Goal: Information Seeking & Learning: Learn about a topic

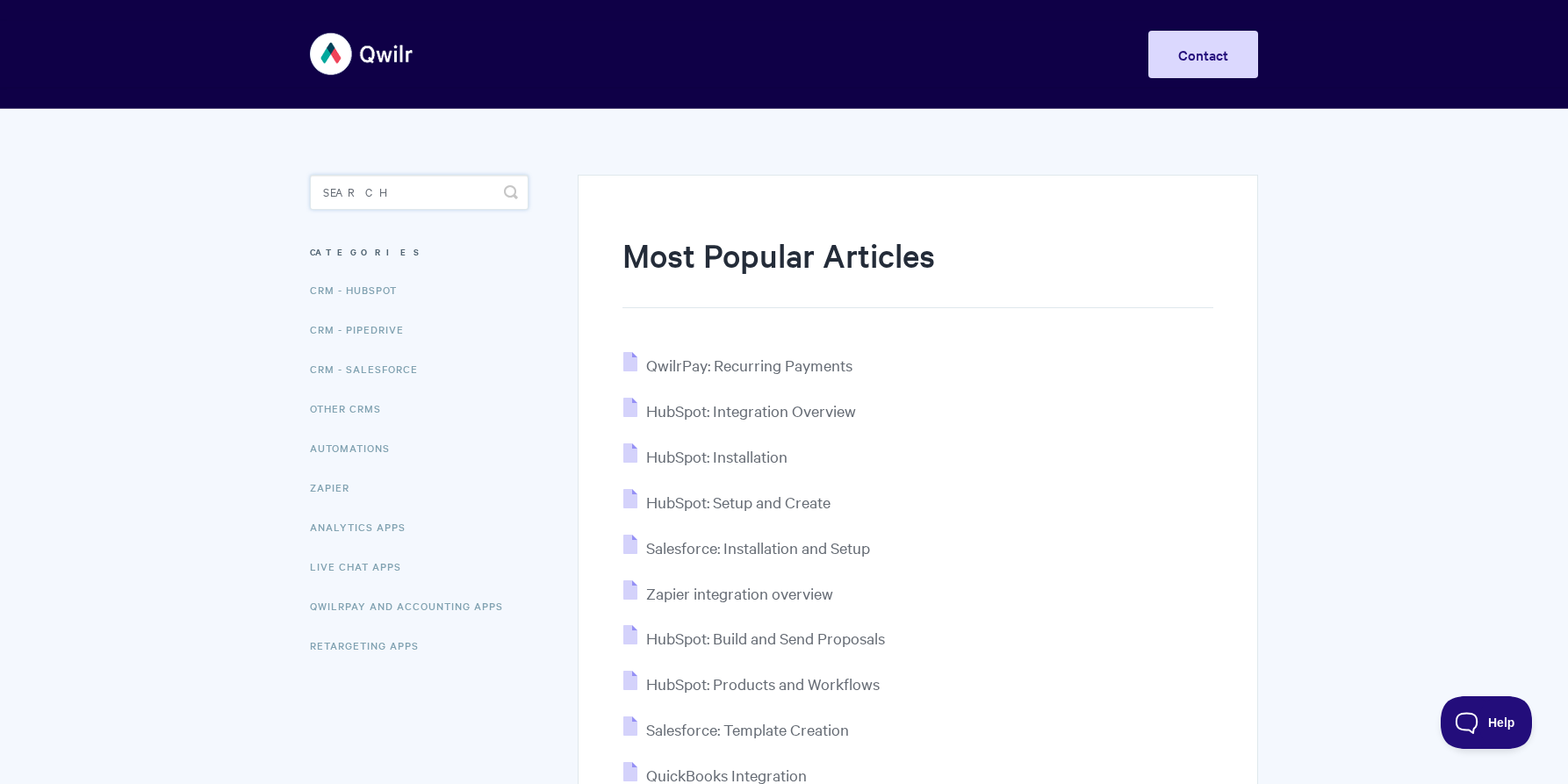
click at [351, 181] on input "Search" at bounding box center [419, 192] width 219 height 35
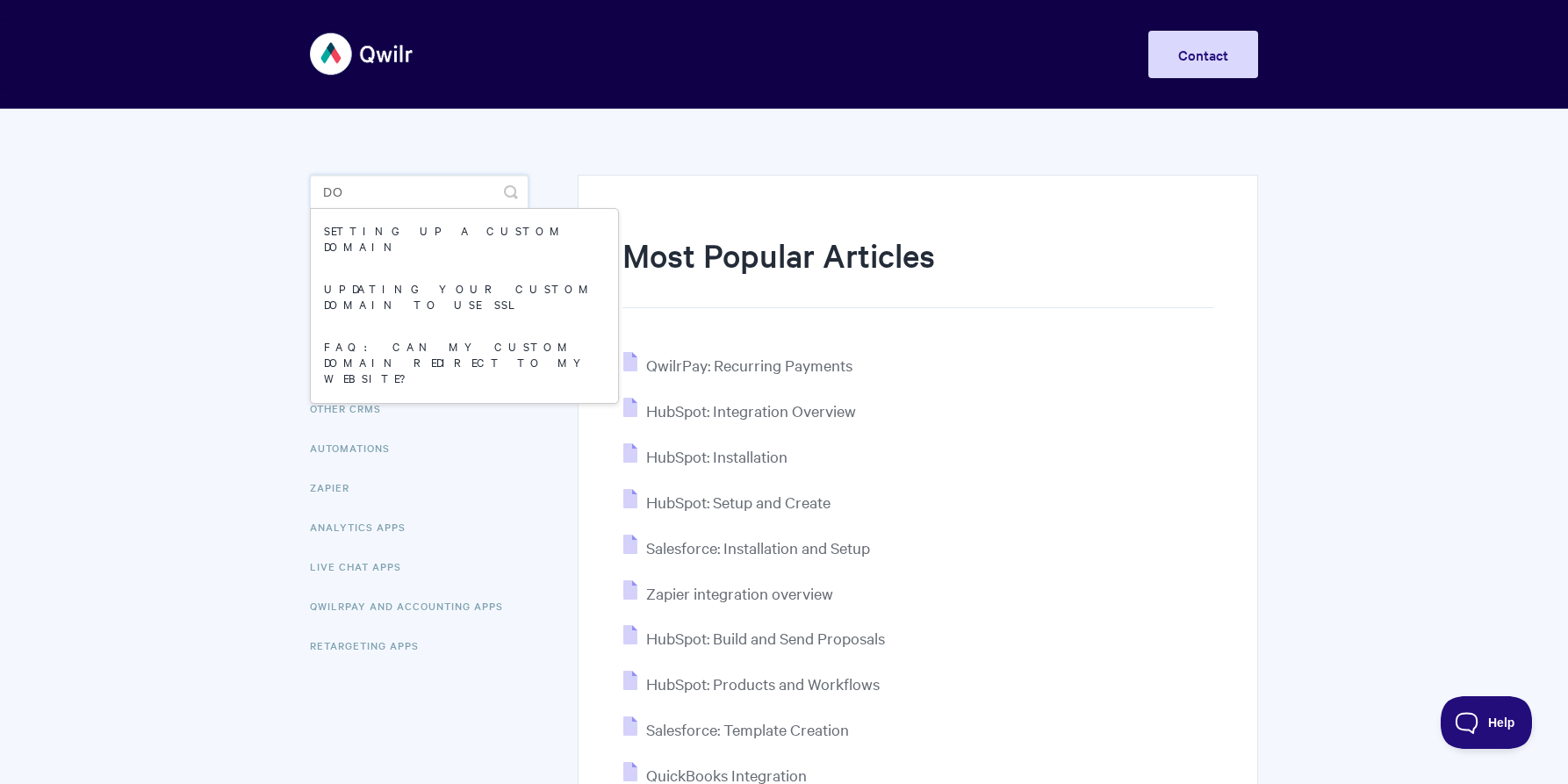
type input "d"
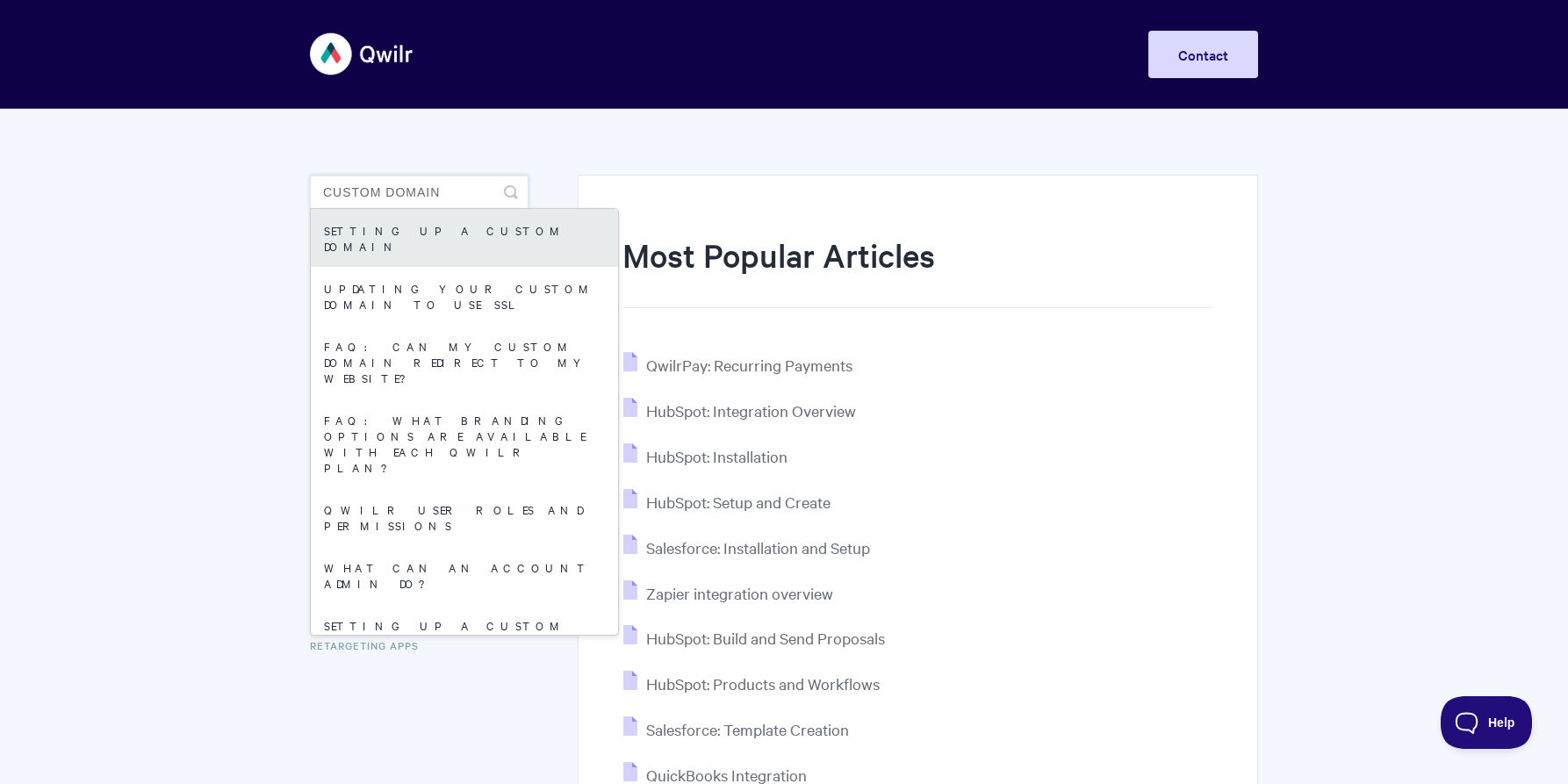
type input "custom domain"
click at [418, 226] on link "Setting up a Custom Domain" at bounding box center [464, 238] width 308 height 58
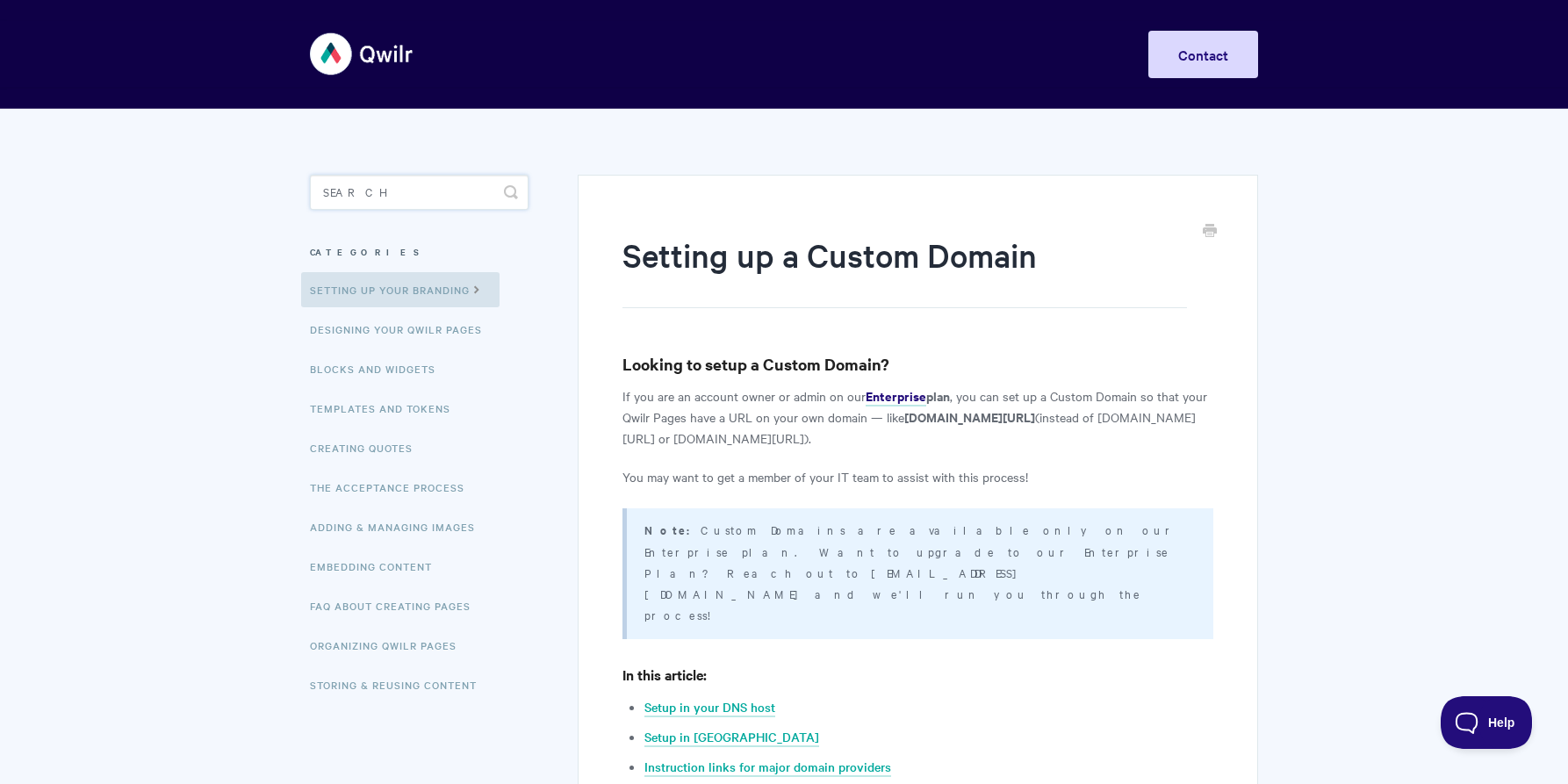
click at [416, 188] on input "Search" at bounding box center [419, 192] width 219 height 35
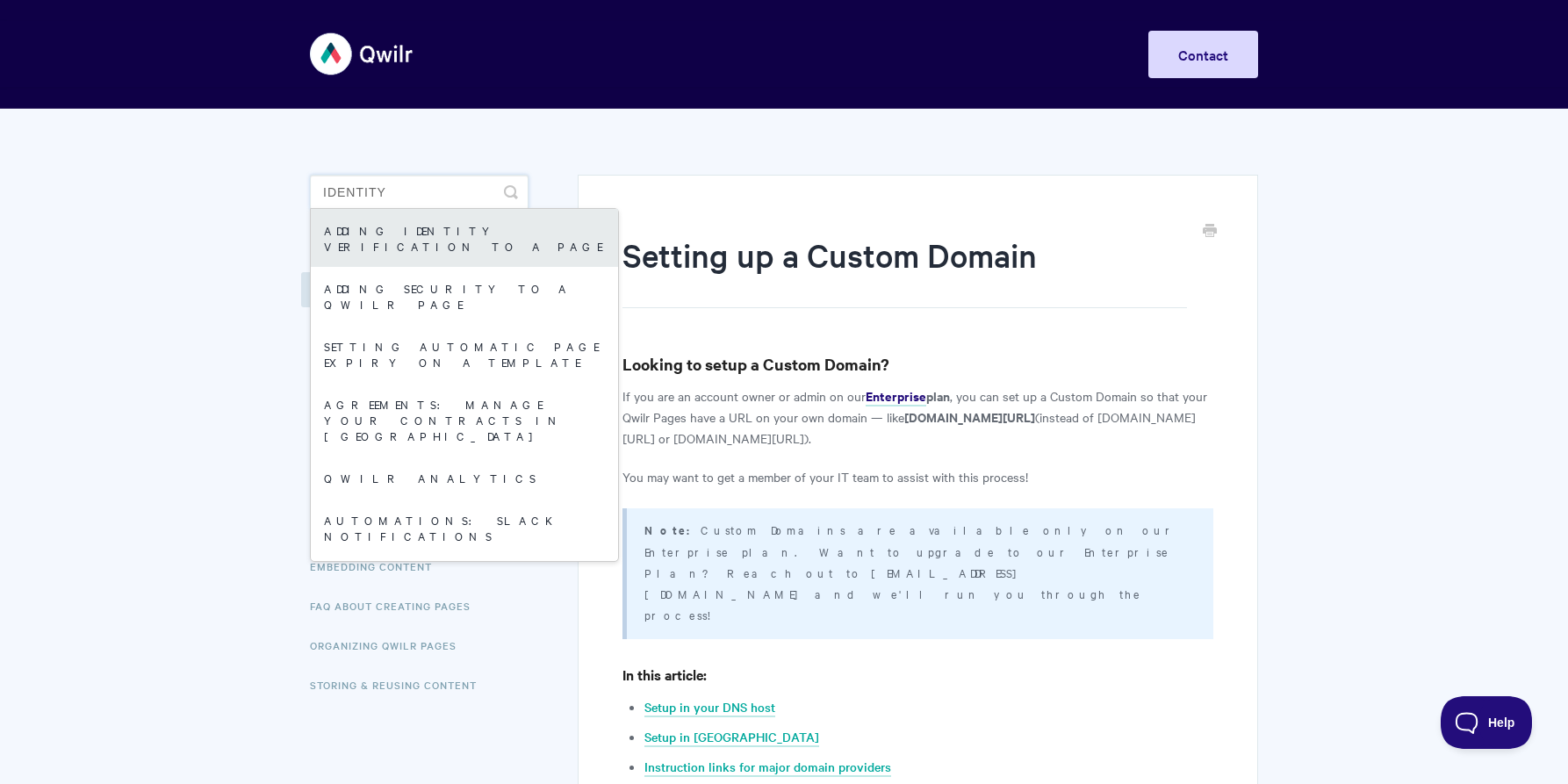
type input "identity"
click at [444, 223] on link "Adding Identity Verification to a Page" at bounding box center [464, 238] width 308 height 58
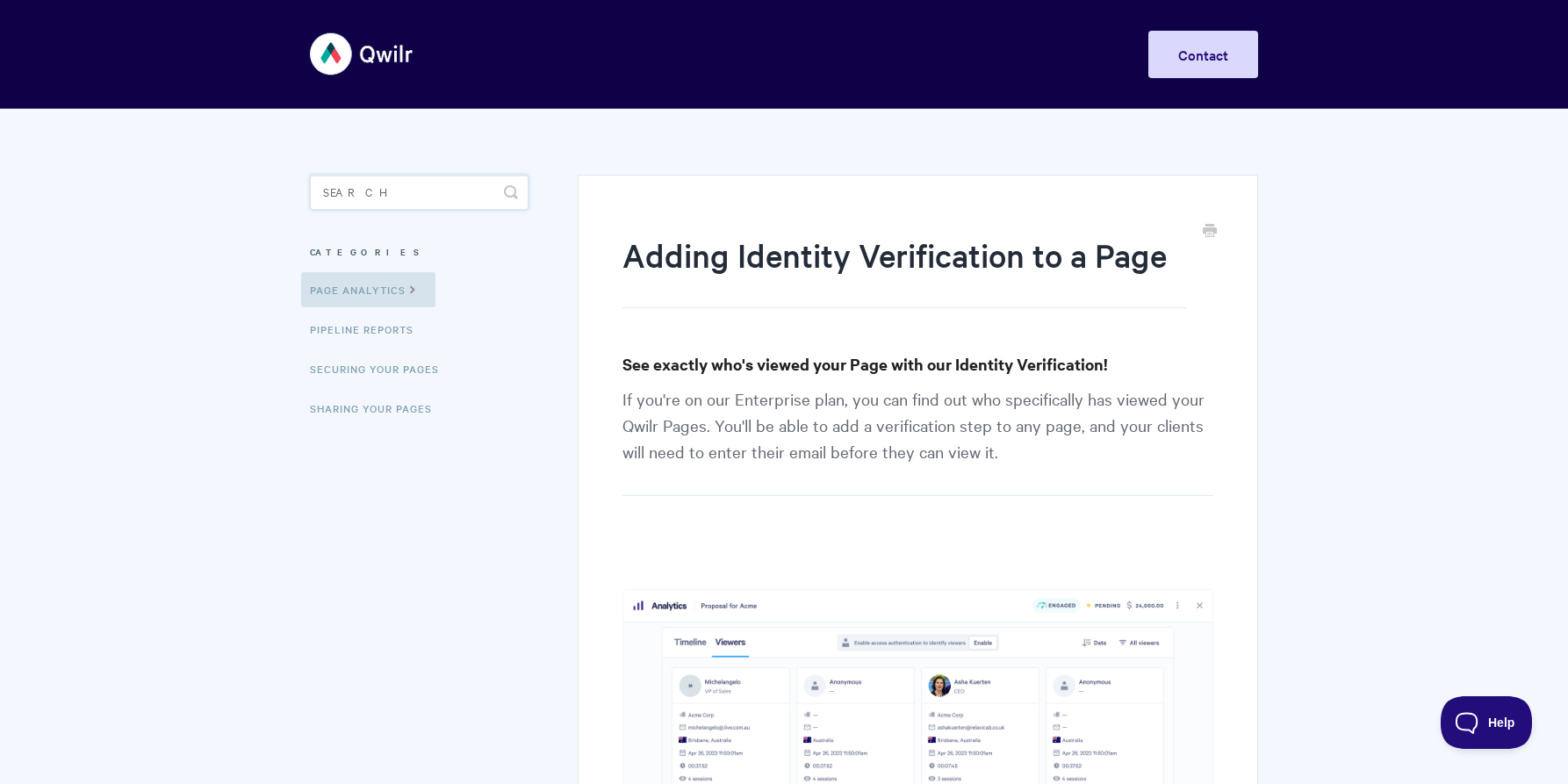
click at [425, 194] on input "Search" at bounding box center [419, 192] width 219 height 35
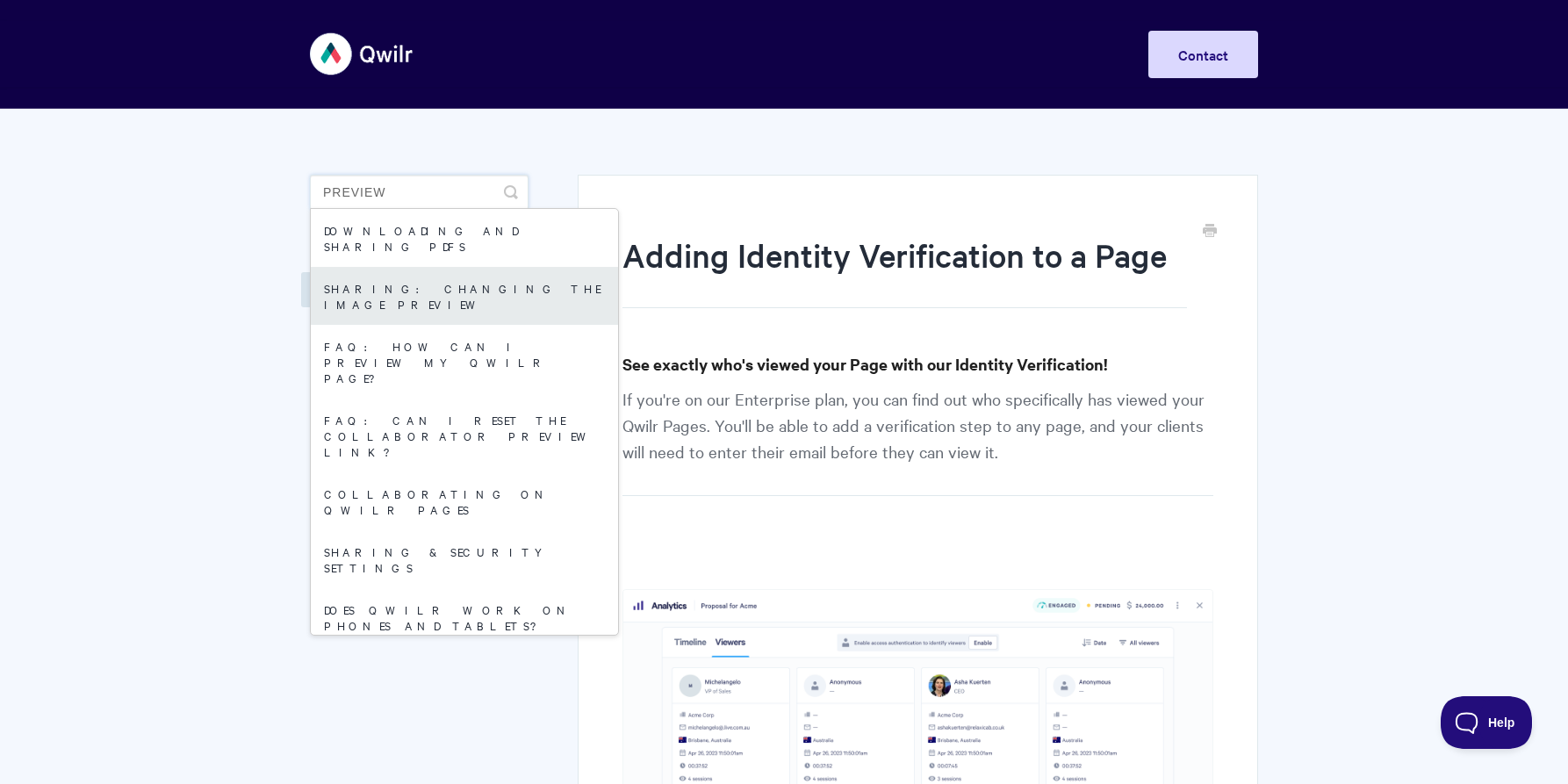
type input "preview"
click at [497, 279] on link "Sharing: Changing the Image Preview" at bounding box center [464, 295] width 308 height 58
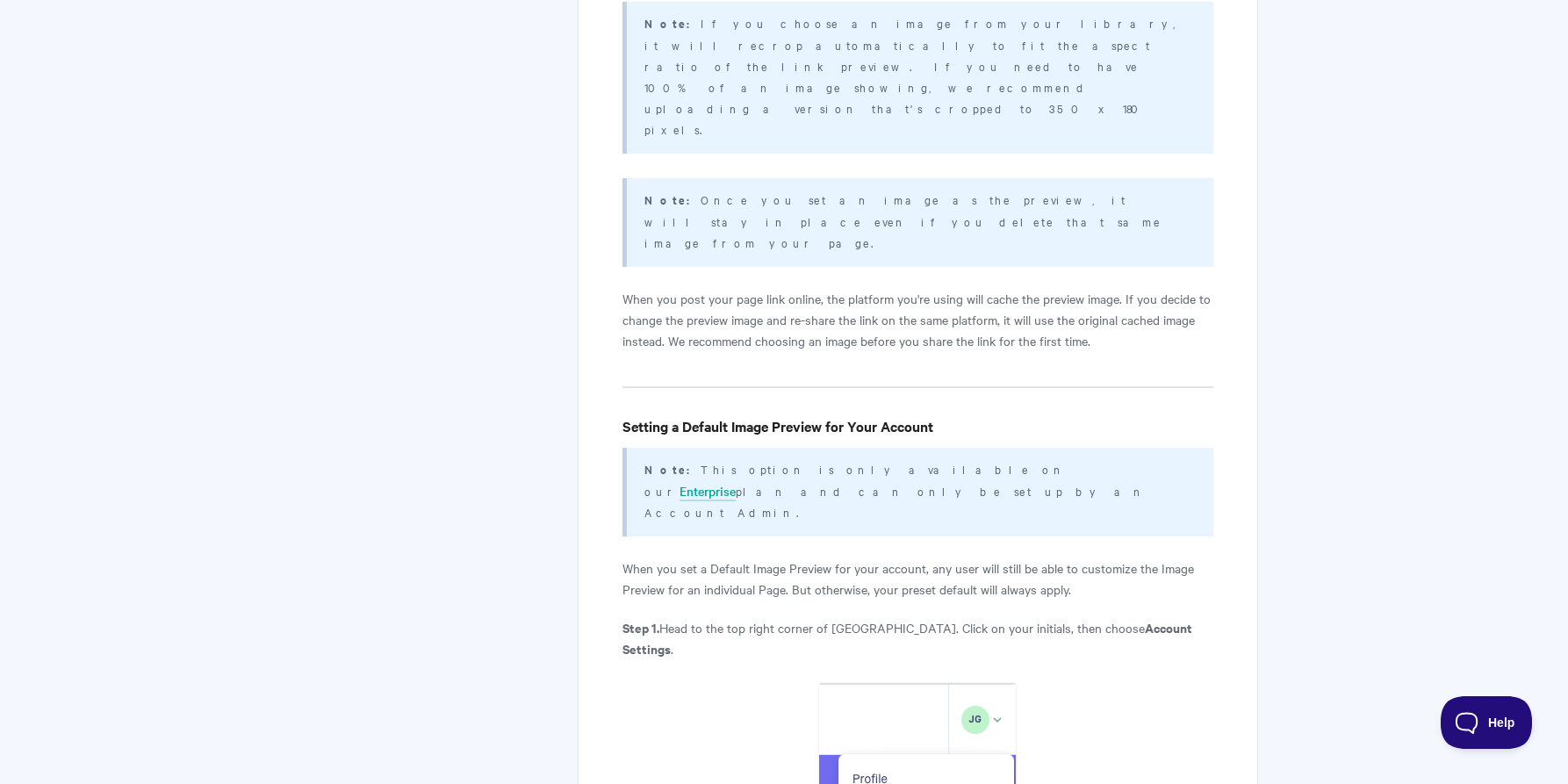
scroll to position [2767, 0]
